Goal: Information Seeking & Learning: Learn about a topic

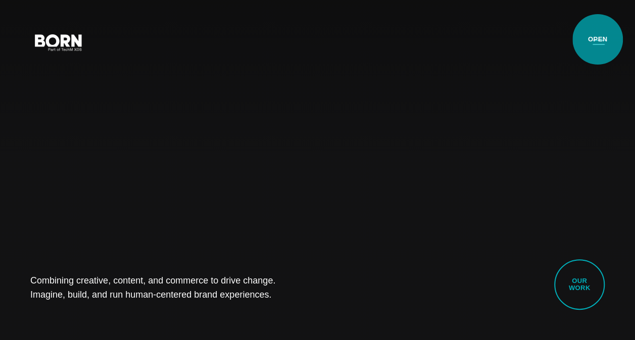
click at [598, 39] on button "Primary Menu" at bounding box center [598, 41] width 24 height 21
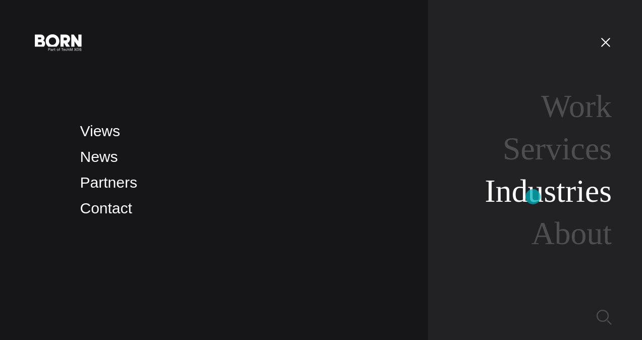
click at [533, 197] on link "Industries" at bounding box center [548, 191] width 127 height 36
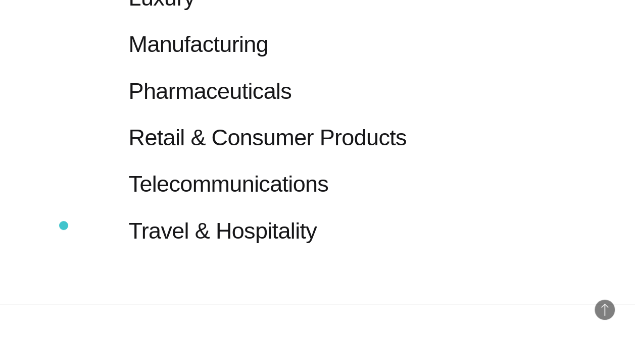
scroll to position [969, 0]
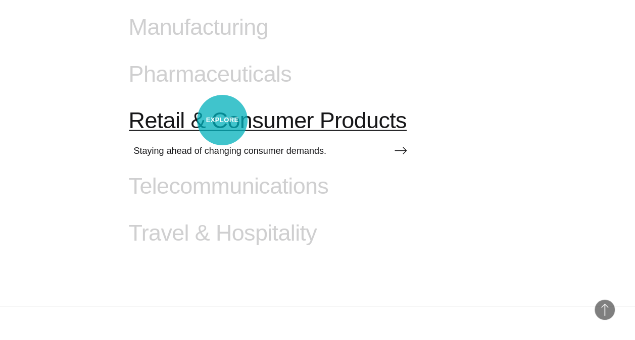
click at [222, 120] on span "Retail & Consumer Products" at bounding box center [268, 121] width 278 height 26
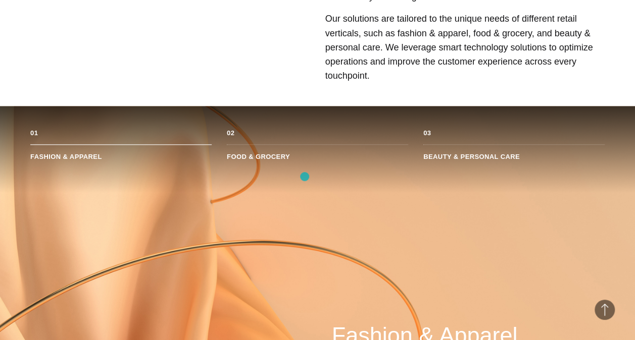
scroll to position [514, 0]
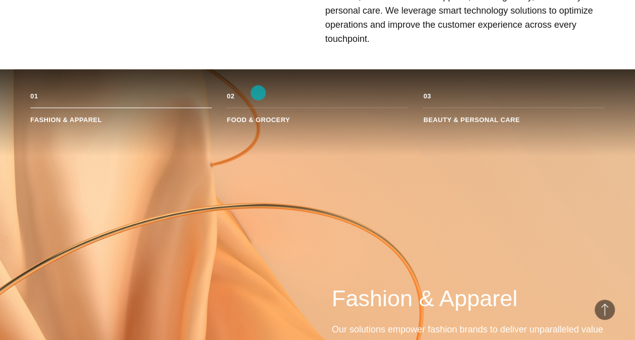
click at [258, 108] on li "Food & Grocery" at bounding box center [317, 116] width 181 height 16
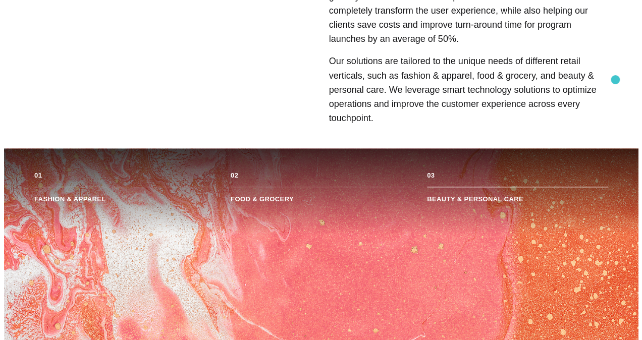
scroll to position [0, 0]
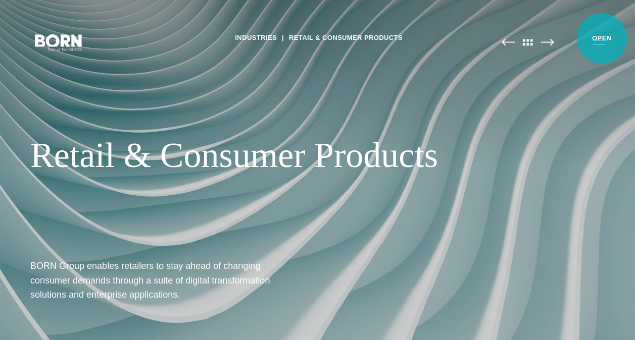
click at [602, 38] on button "Primary Menu" at bounding box center [598, 41] width 24 height 21
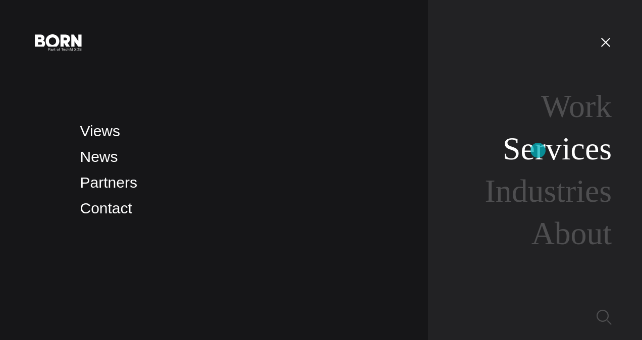
click at [538, 151] on link "Services" at bounding box center [557, 149] width 109 height 36
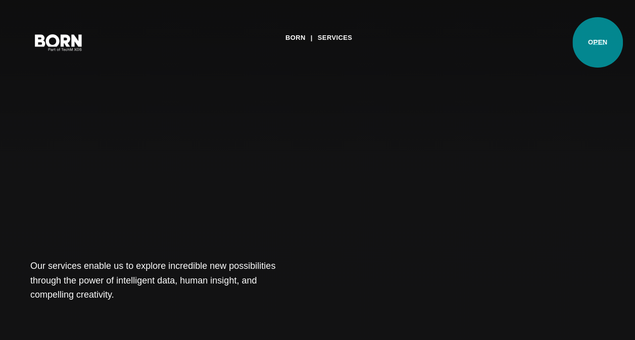
click at [598, 42] on button "Primary Menu" at bounding box center [598, 41] width 24 height 21
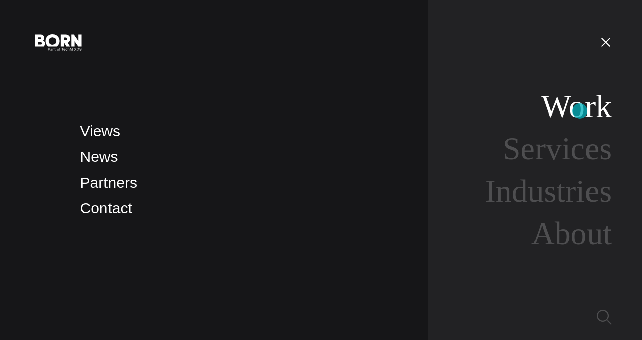
click at [580, 111] on link "Work" at bounding box center [576, 106] width 71 height 36
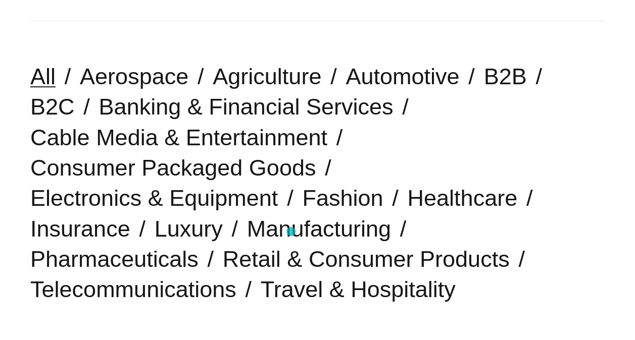
scroll to position [239, 0]
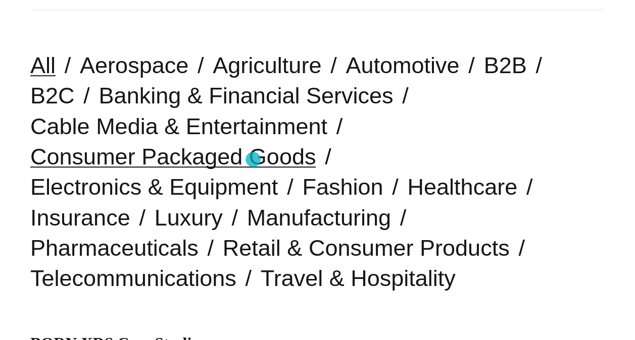
click at [253, 160] on link "Consumer Packaged Goods" at bounding box center [172, 157] width 285 height 26
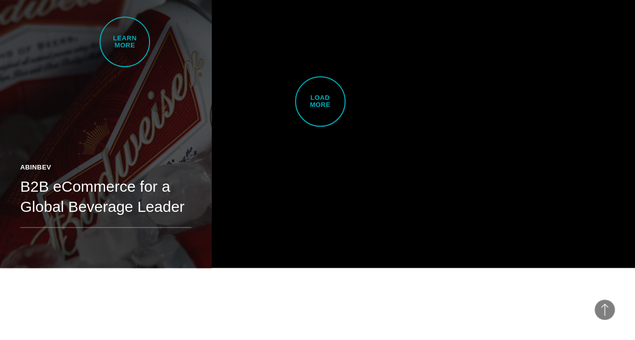
scroll to position [2393, 0]
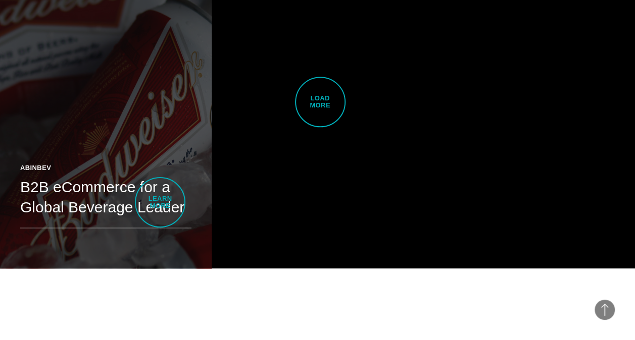
click at [160, 203] on h2 "B2B eCommerce for a Global Beverage Leader" at bounding box center [105, 197] width 171 height 40
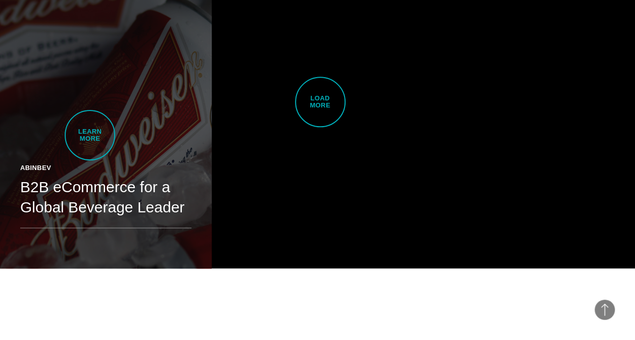
click at [90, 135] on link "ABinBev B2B eCommerce for a Global Beverage Leader An award-winning B2B site fo…" at bounding box center [106, 101] width 212 height 333
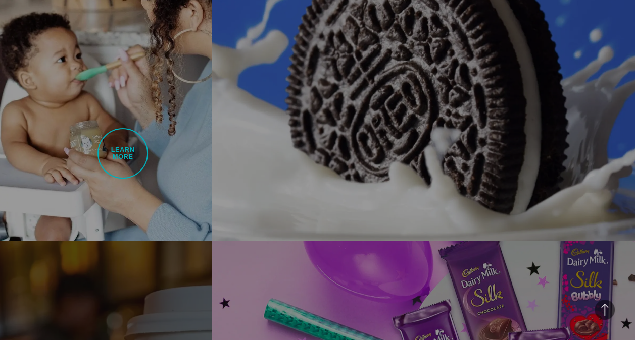
scroll to position [1083, 0]
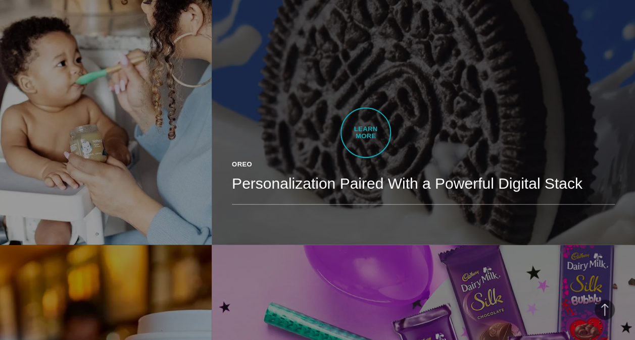
click at [366, 133] on link "Oreo Personalization Paired With a Powerful Digital Stack Bringing brand story …" at bounding box center [423, 78] width 423 height 333
